Goal: Task Accomplishment & Management: Use online tool/utility

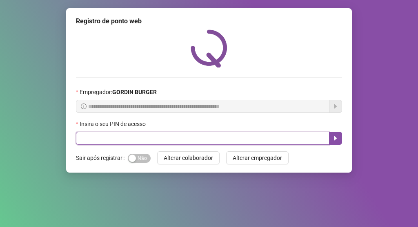
click at [230, 136] on input "text" at bounding box center [203, 137] width 254 height 13
type input "*****"
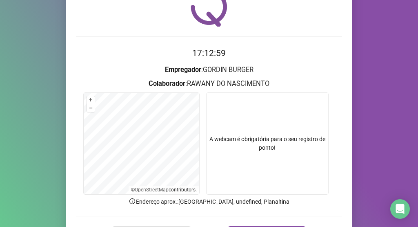
scroll to position [82, 0]
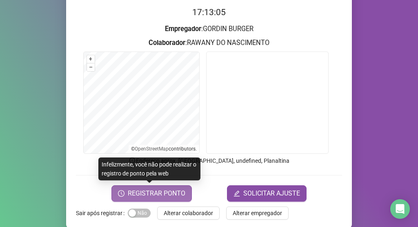
click at [165, 194] on span "REGISTRAR PONTO" at bounding box center [157, 193] width 58 height 10
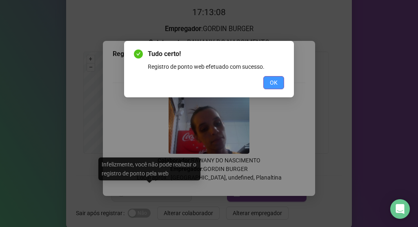
click at [273, 85] on span "OK" at bounding box center [274, 82] width 8 height 9
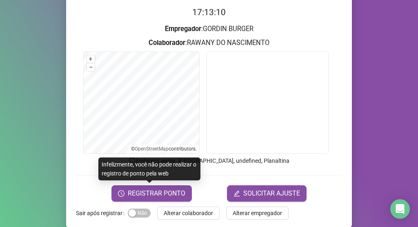
scroll to position [92, 0]
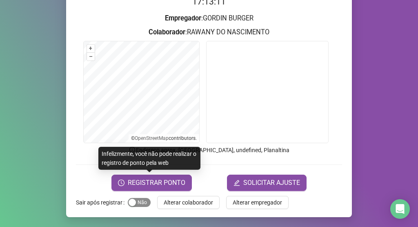
click at [137, 204] on span "Sim Não" at bounding box center [139, 202] width 23 height 9
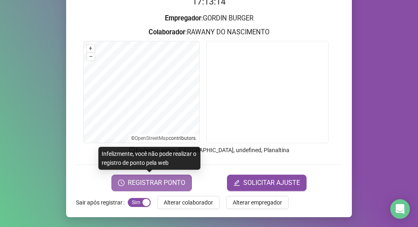
click at [152, 180] on span "REGISTRAR PONTO" at bounding box center [157, 183] width 58 height 10
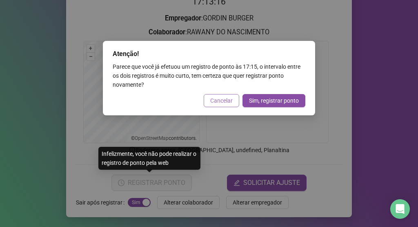
click at [236, 102] on button "Cancelar" at bounding box center [222, 100] width 36 height 13
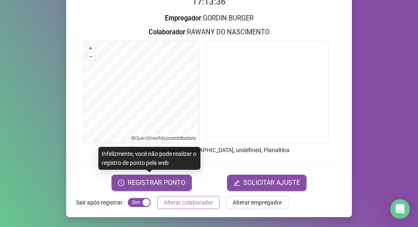
click at [197, 207] on button "Alterar colaborador" at bounding box center [188, 202] width 62 height 13
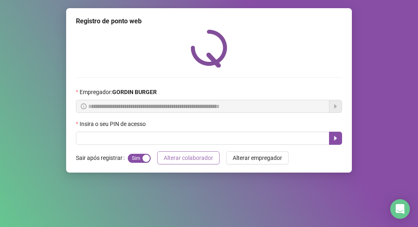
scroll to position [0, 0]
